Goal: Task Accomplishment & Management: Use online tool/utility

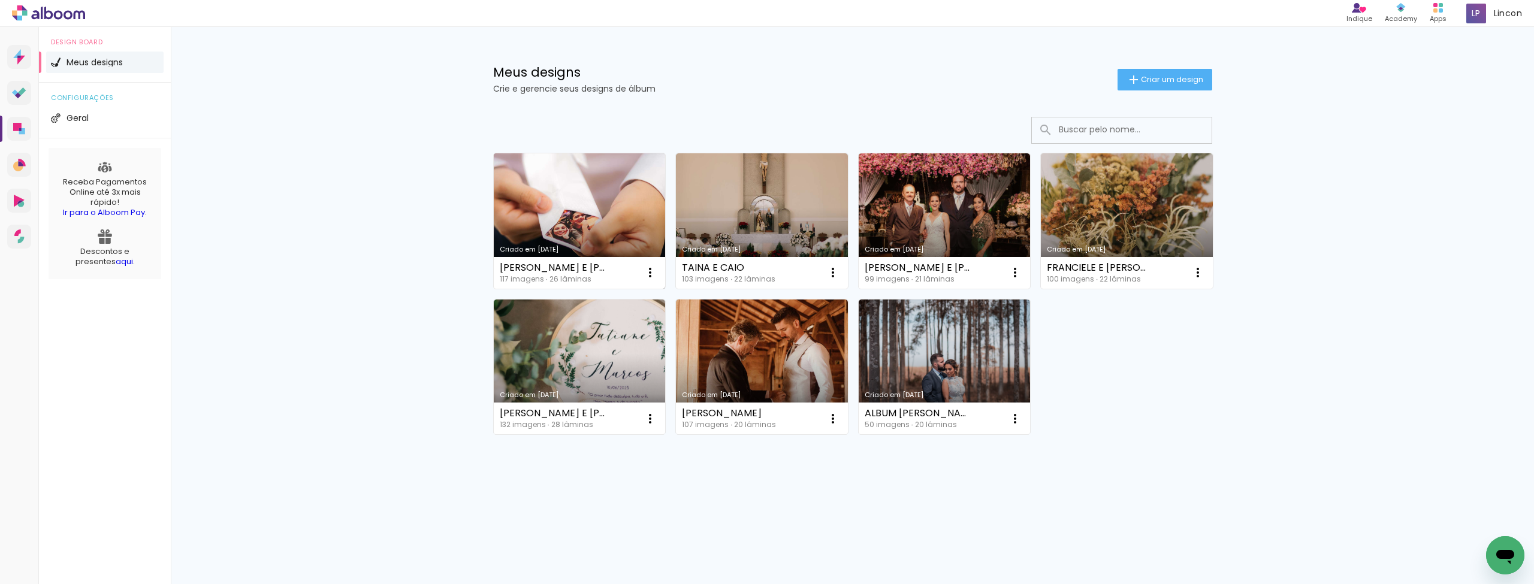
click at [541, 209] on link "Criado em [DATE]" at bounding box center [580, 220] width 172 height 135
